Goal: Information Seeking & Learning: Find specific fact

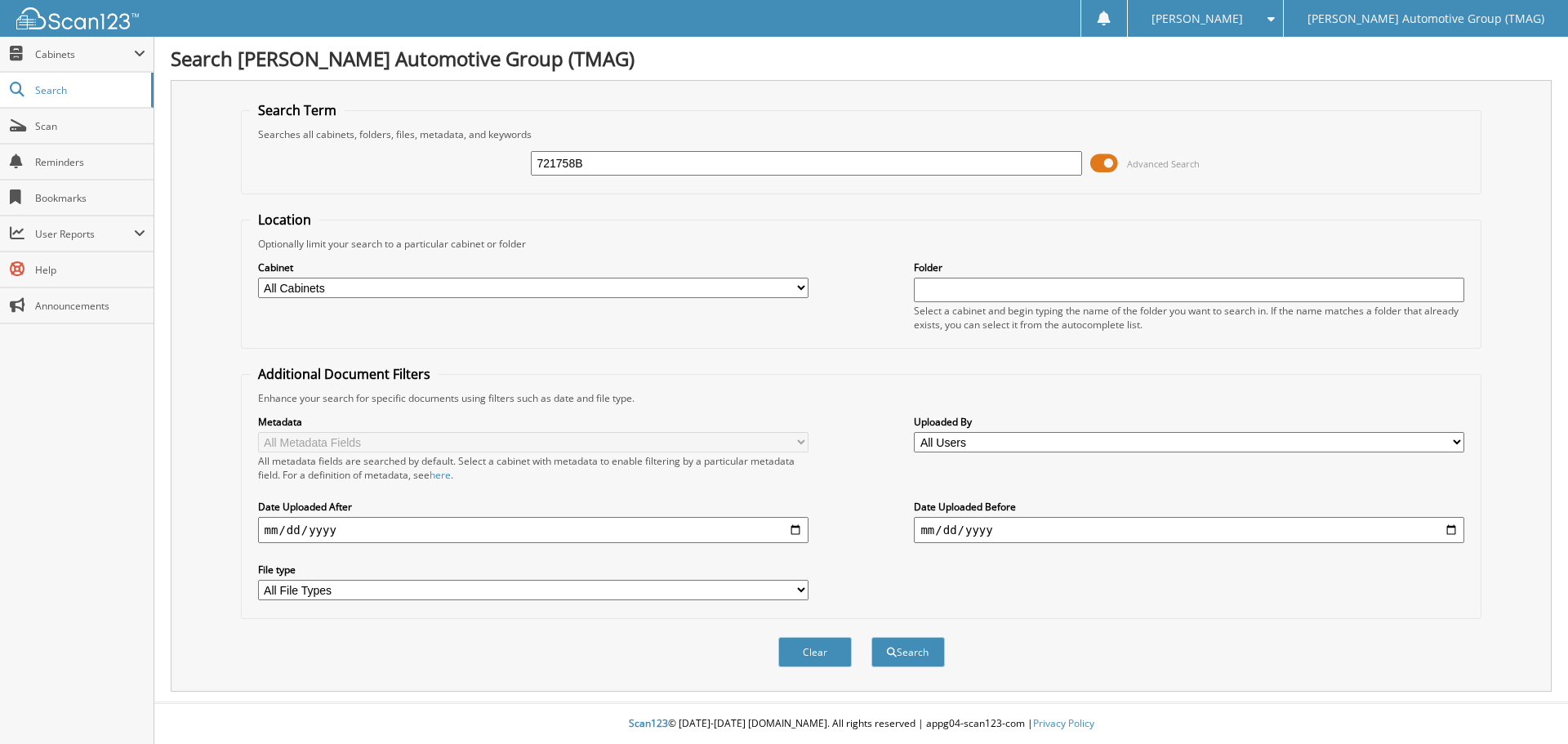
type input "721758B"
click at [871, 637] on button "Search" at bounding box center [908, 651] width 73 height 30
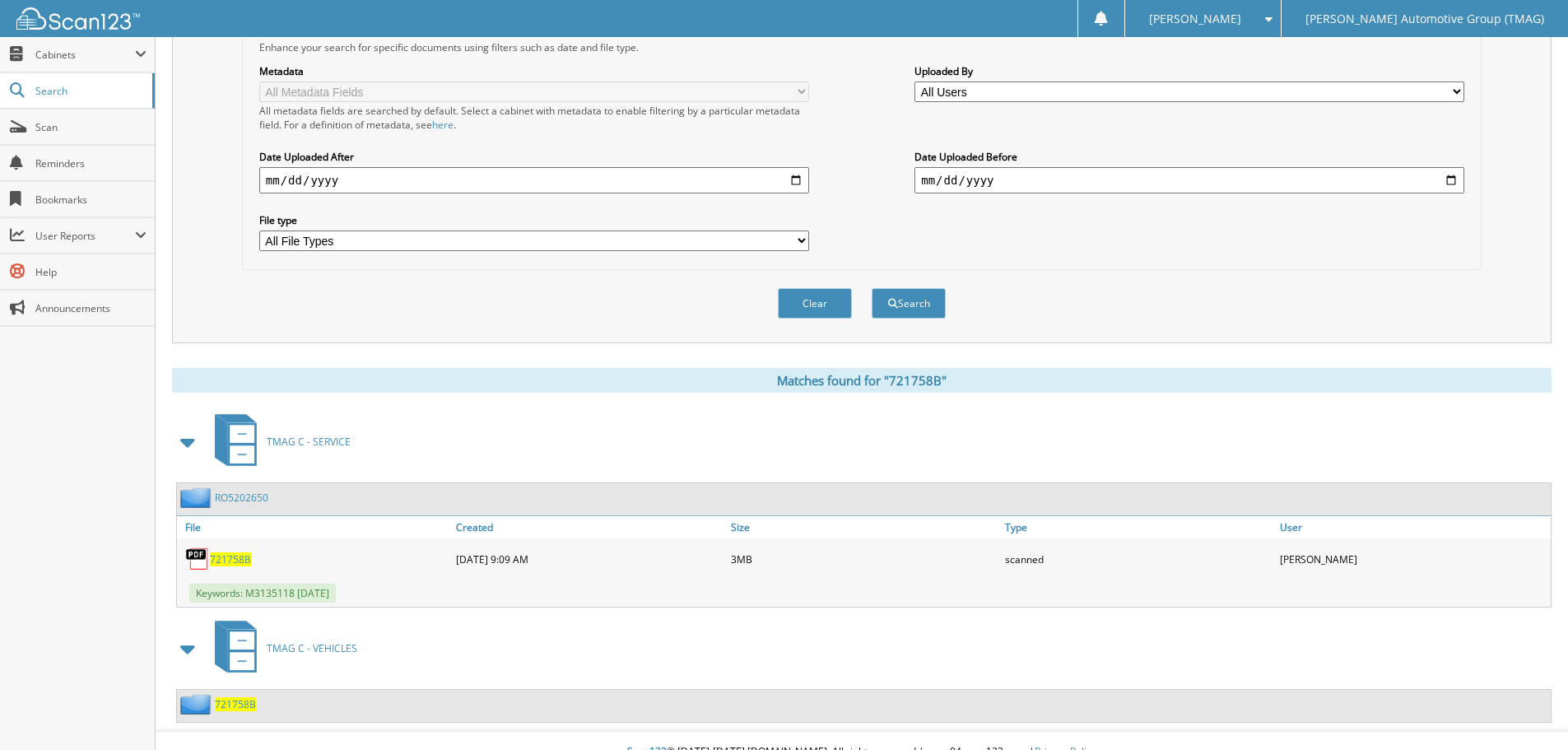
scroll to position [377, 0]
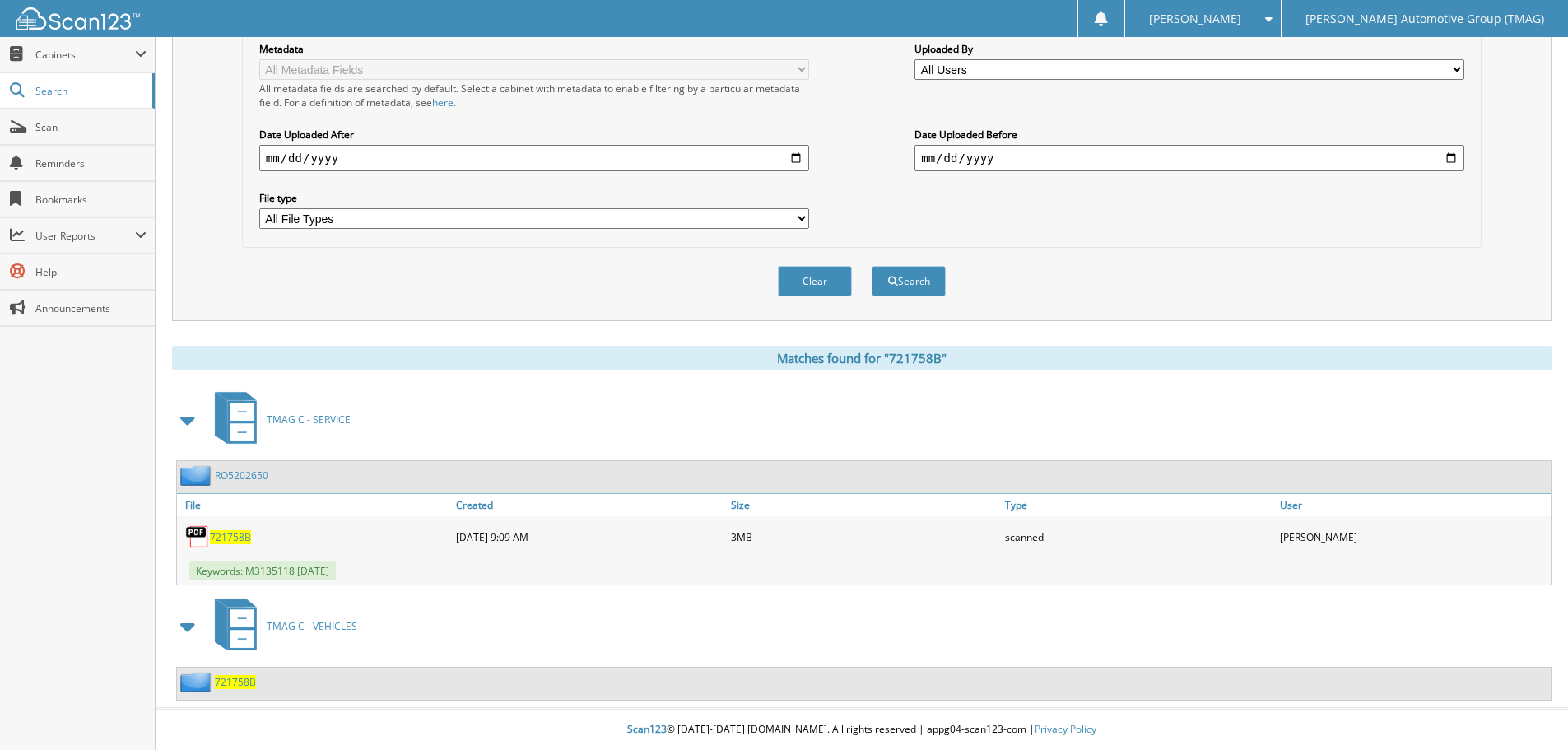
click at [248, 685] on span "721758B" at bounding box center [235, 682] width 41 height 14
